Goal: Information Seeking & Learning: Learn about a topic

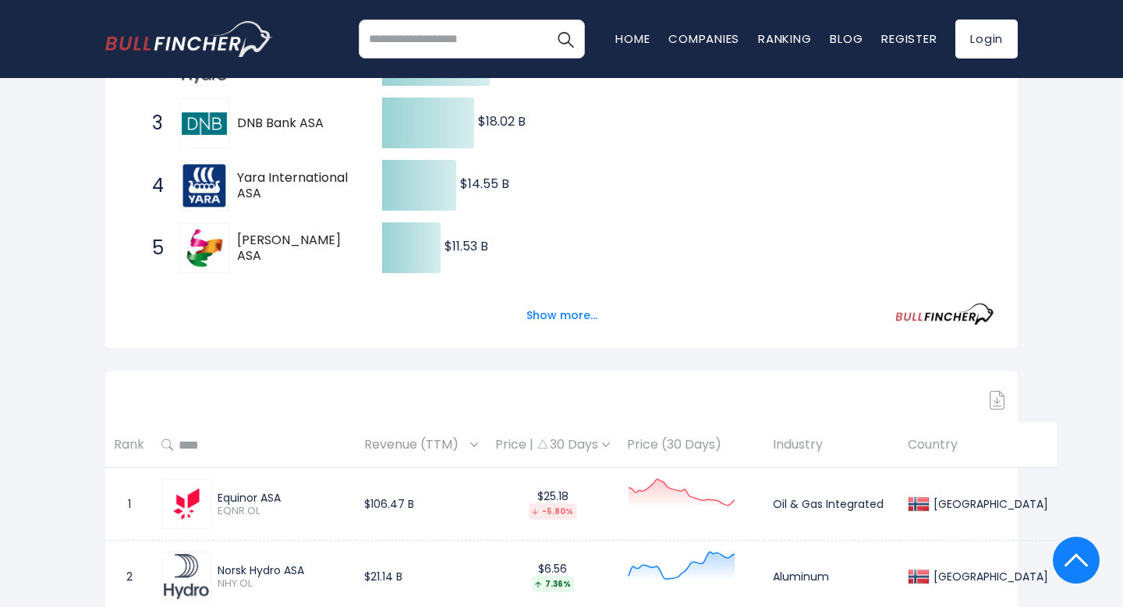
scroll to position [451, 0]
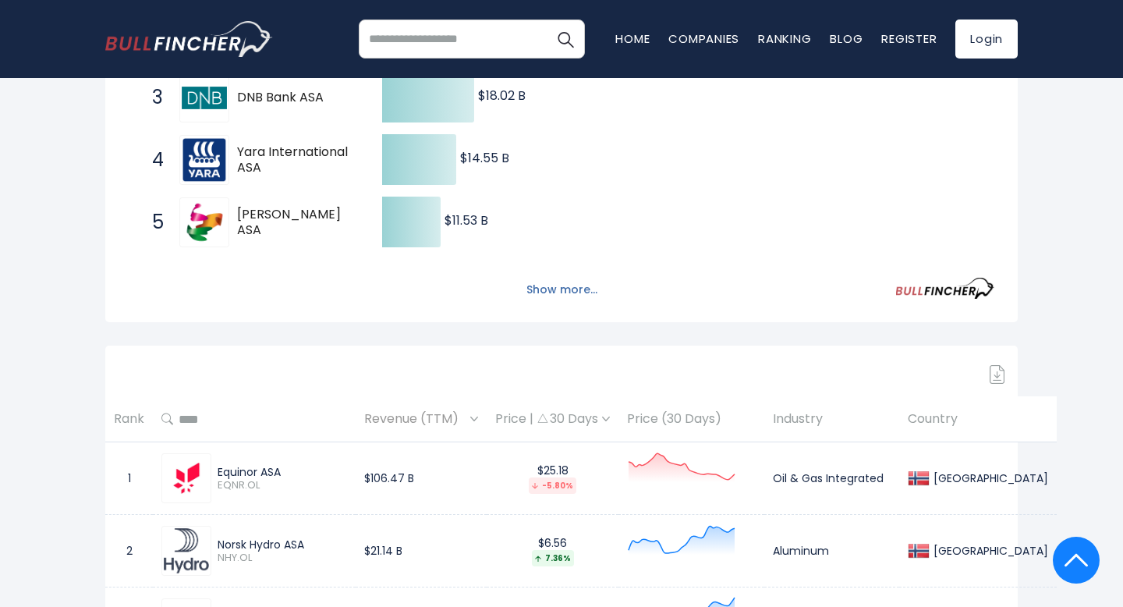
click at [566, 287] on button "Show more..." at bounding box center [562, 290] width 90 height 26
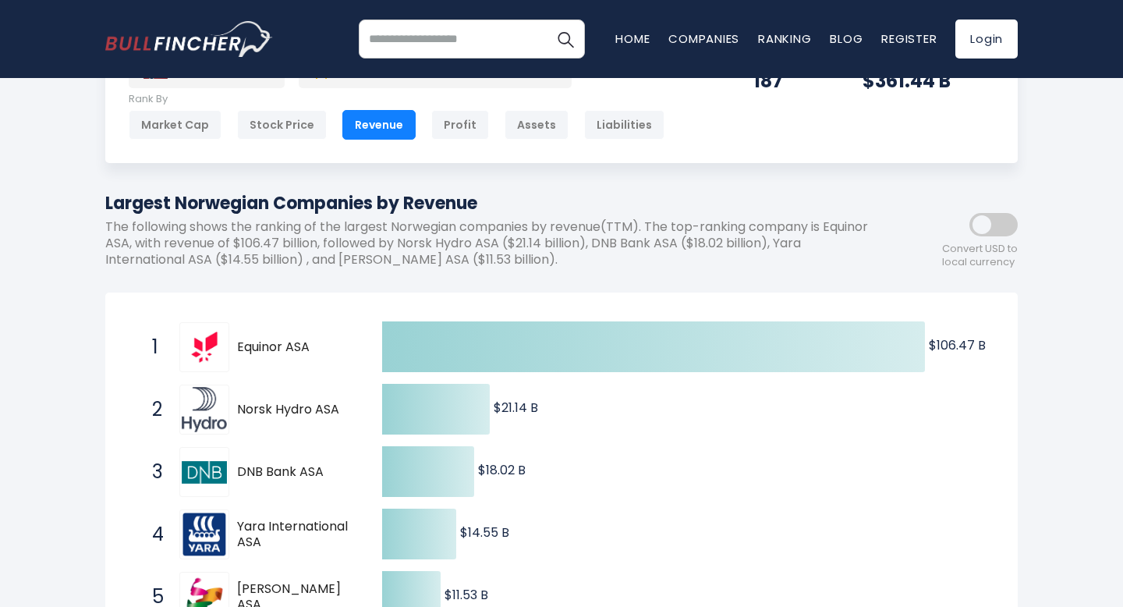
scroll to position [70, 0]
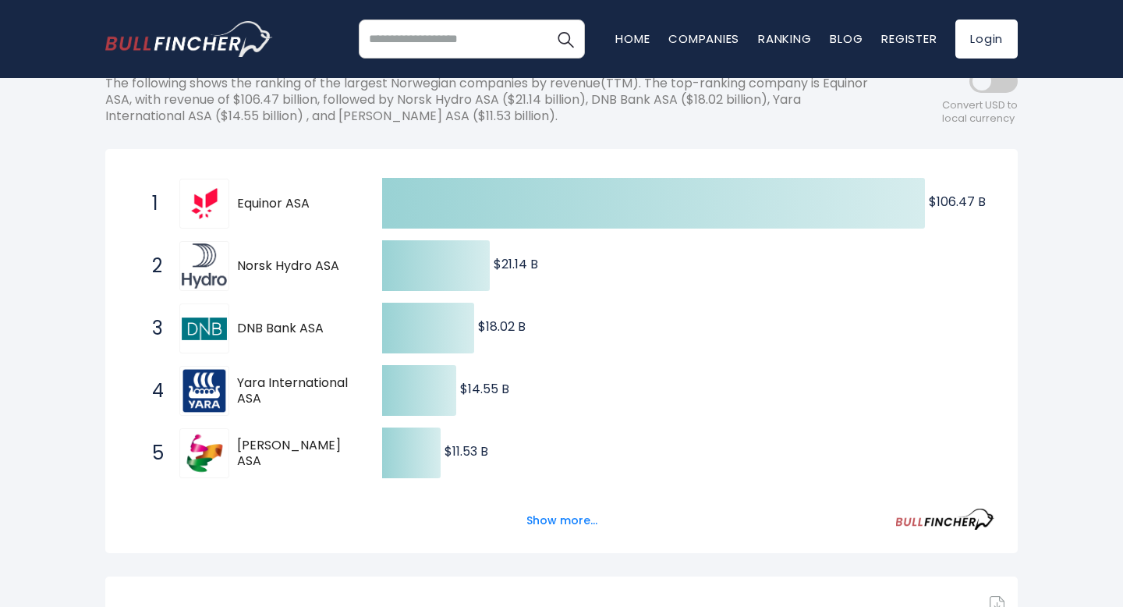
scroll to position [222, 0]
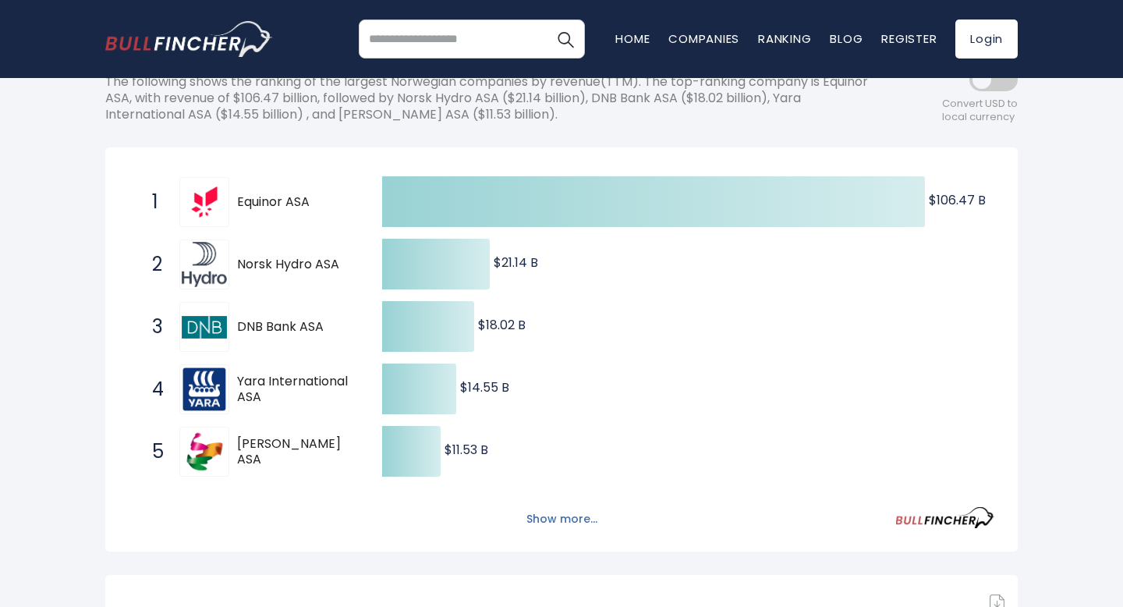
click at [554, 523] on button "Show more..." at bounding box center [562, 519] width 90 height 26
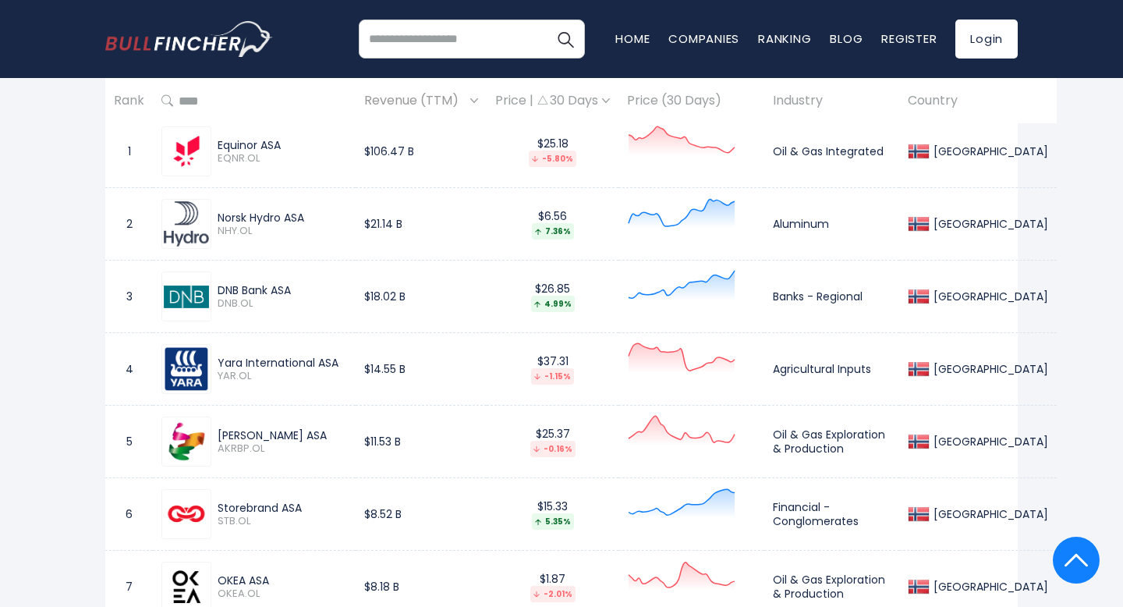
scroll to position [1076, 0]
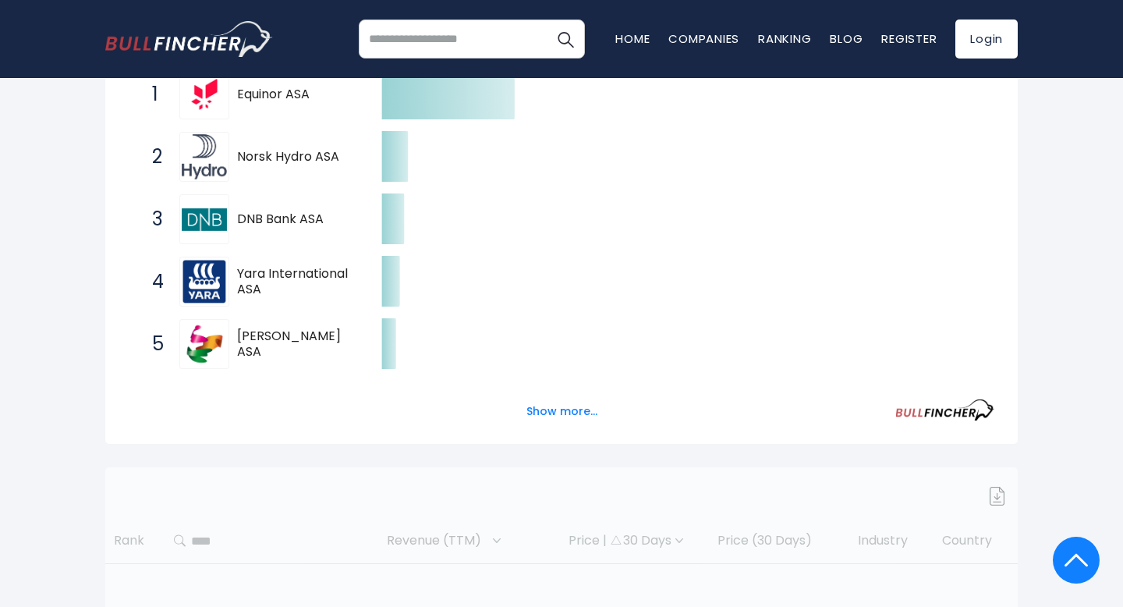
scroll to position [354, 0]
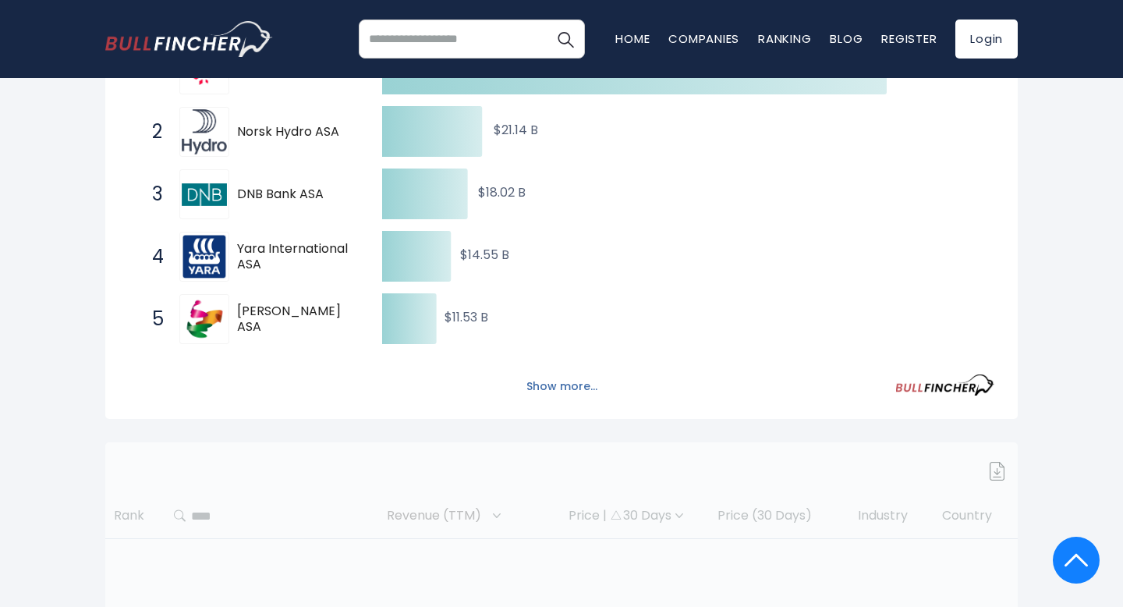
click at [559, 389] on button "Show more..." at bounding box center [562, 387] width 90 height 26
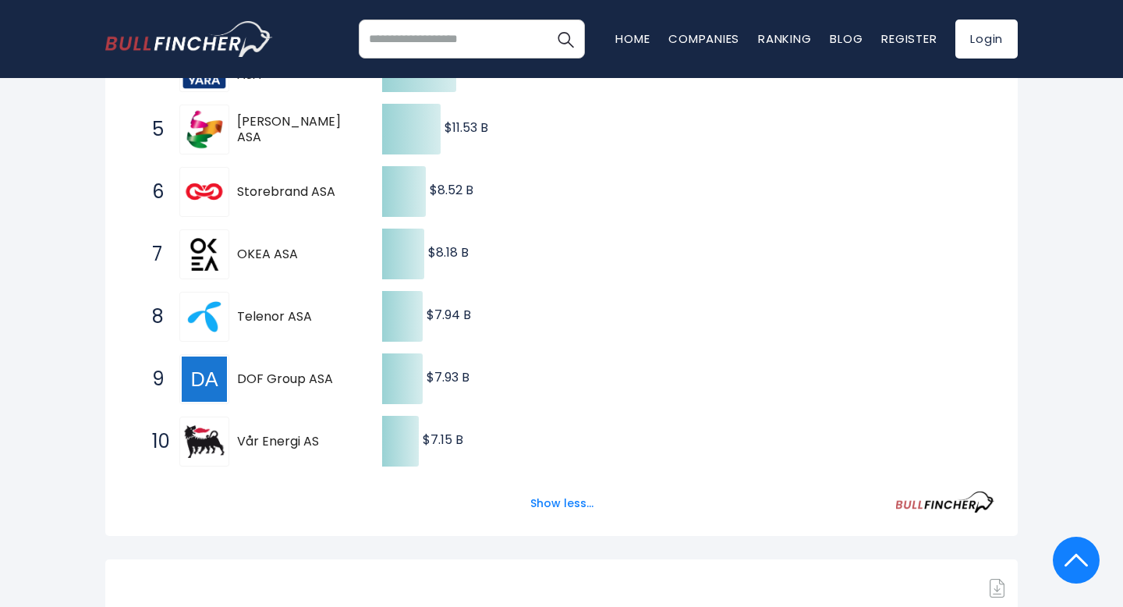
scroll to position [556, 0]
